Goal: Register for event/course

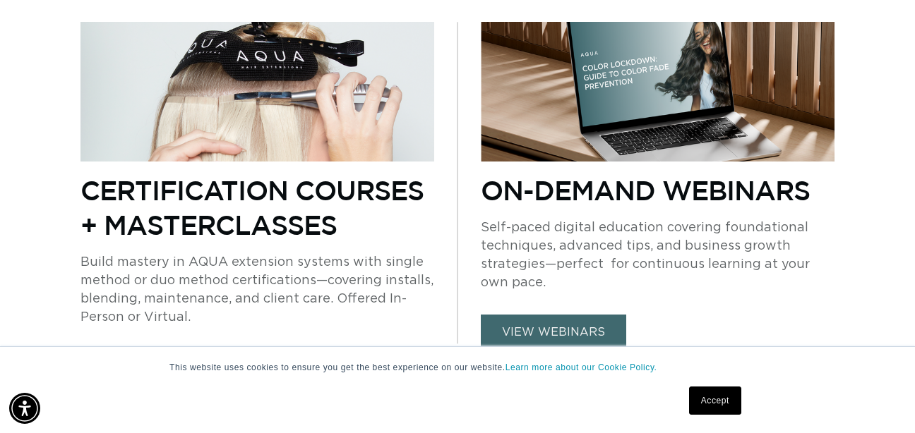
scroll to position [982, 0]
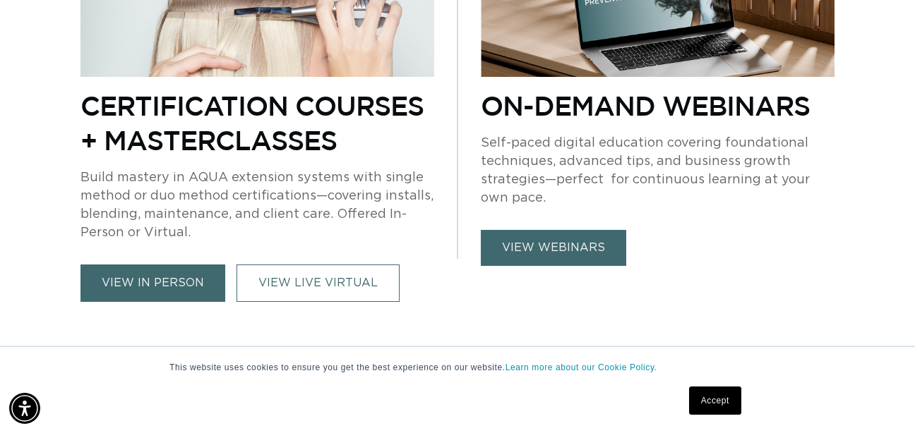
click at [158, 265] on link "view in person" at bounding box center [152, 283] width 145 height 37
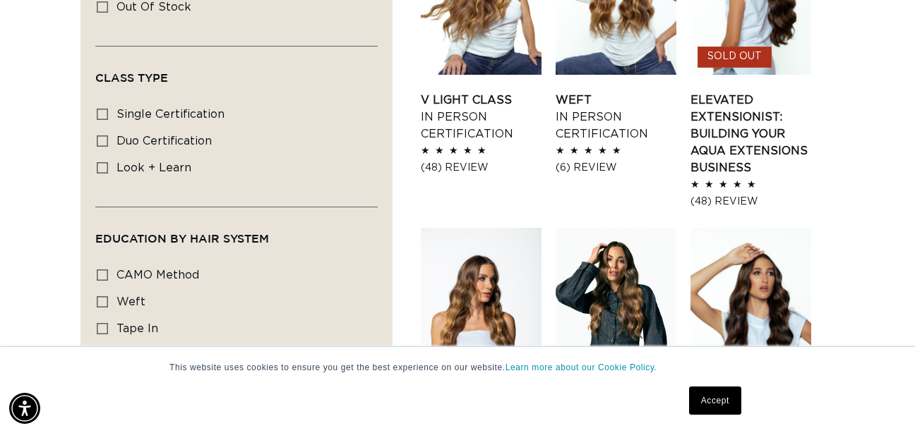
scroll to position [0, 1629]
click at [133, 167] on span "look + learn" at bounding box center [153, 167] width 75 height 11
click at [108, 167] on input "look + learn look + learn (3 products)" at bounding box center [102, 167] width 11 height 11
checkbox input "true"
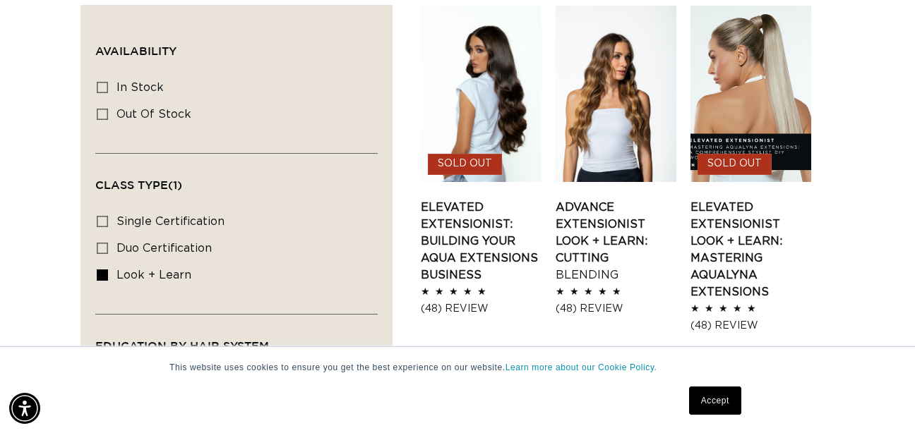
scroll to position [0, 1629]
click at [615, 199] on link "Advance Extensionist Look + Learn: Cutting Blending" at bounding box center [616, 241] width 121 height 85
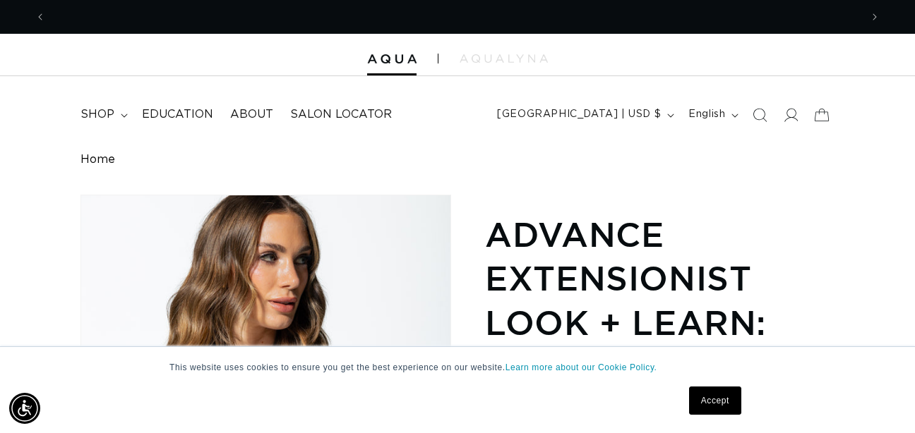
scroll to position [0, 815]
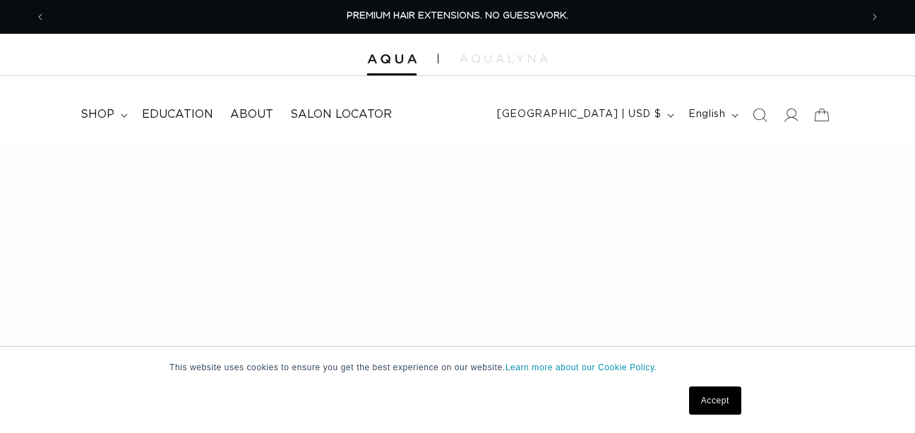
checkbox input "false"
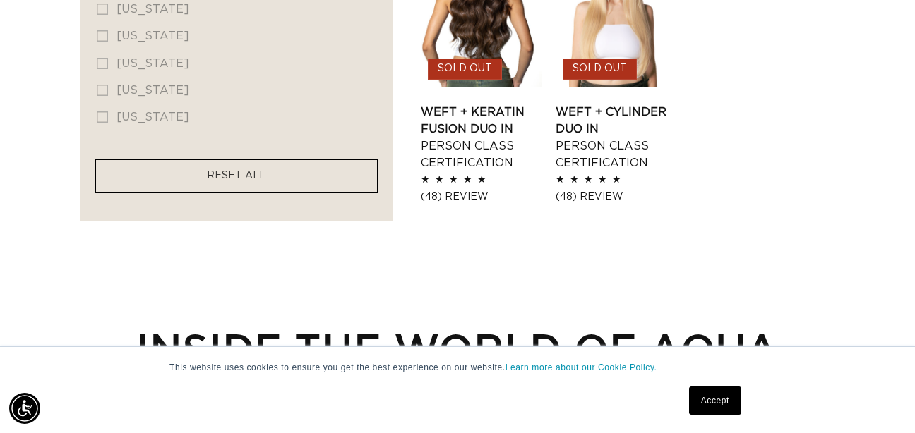
scroll to position [1256, 0]
click at [318, 169] on facet-remove "RESET ALL" at bounding box center [236, 175] width 282 height 33
click at [283, 172] on facet-remove "RESET ALL" at bounding box center [236, 175] width 282 height 33
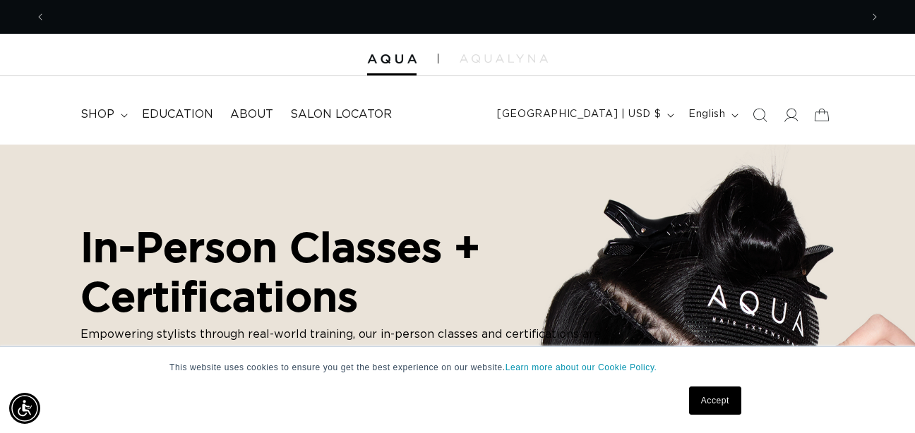
scroll to position [0, 815]
click at [169, 109] on span "Education" at bounding box center [177, 114] width 71 height 15
